Goal: Task Accomplishment & Management: Use online tool/utility

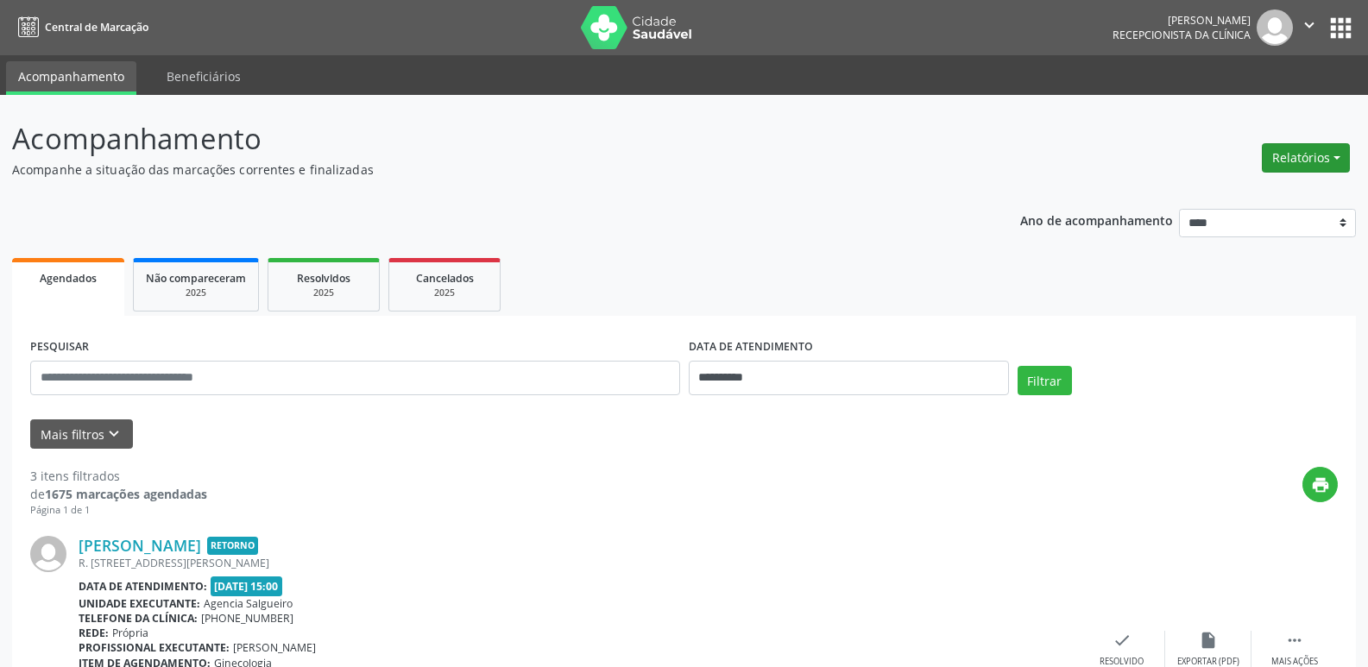
click at [1290, 168] on button "Relatórios" at bounding box center [1306, 157] width 88 height 29
click at [1255, 194] on link "Agendamentos" at bounding box center [1258, 195] width 186 height 24
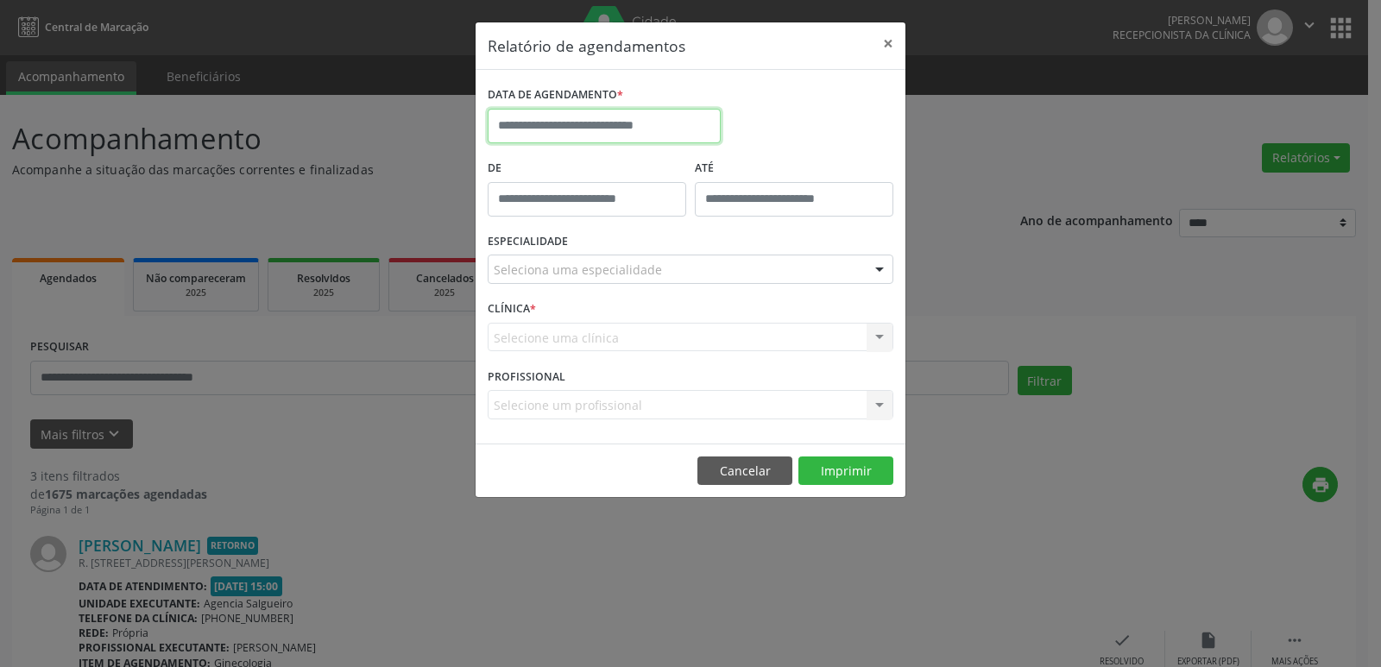
click at [611, 131] on input "text" at bounding box center [604, 126] width 233 height 35
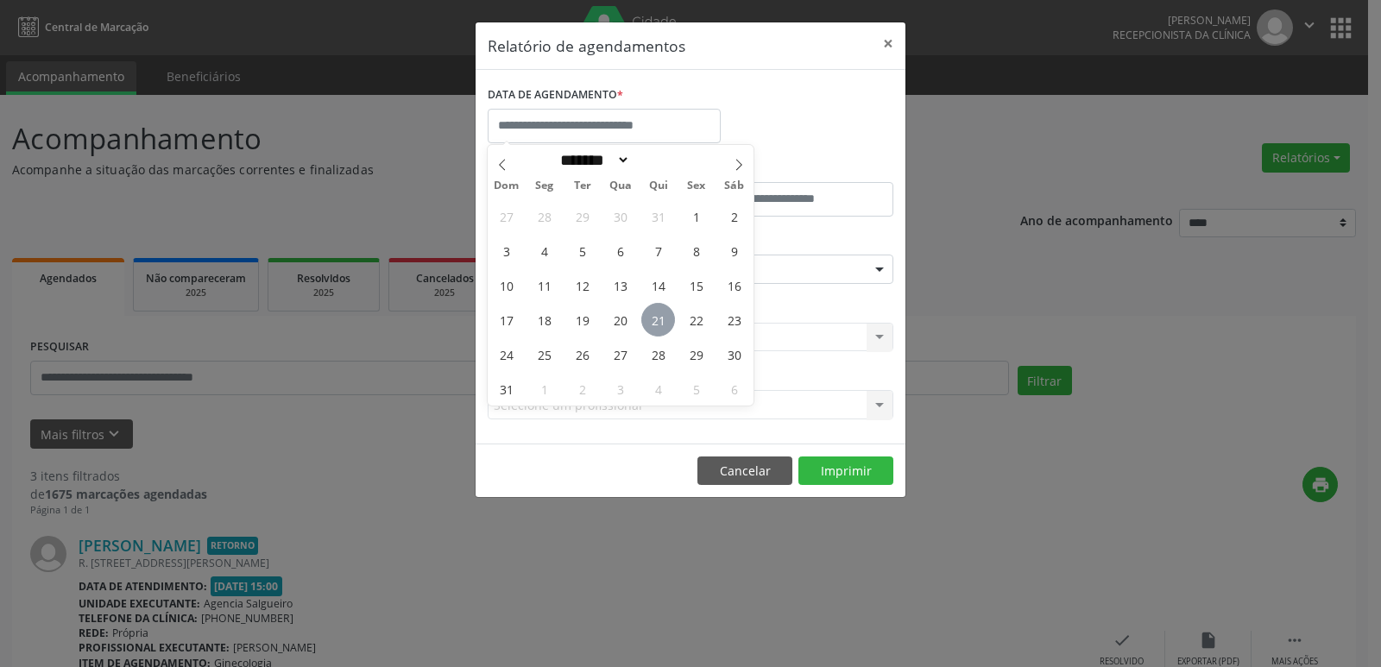
click at [662, 318] on span "21" at bounding box center [658, 320] width 34 height 34
type input "**********"
click at [662, 318] on span "21" at bounding box center [658, 320] width 34 height 34
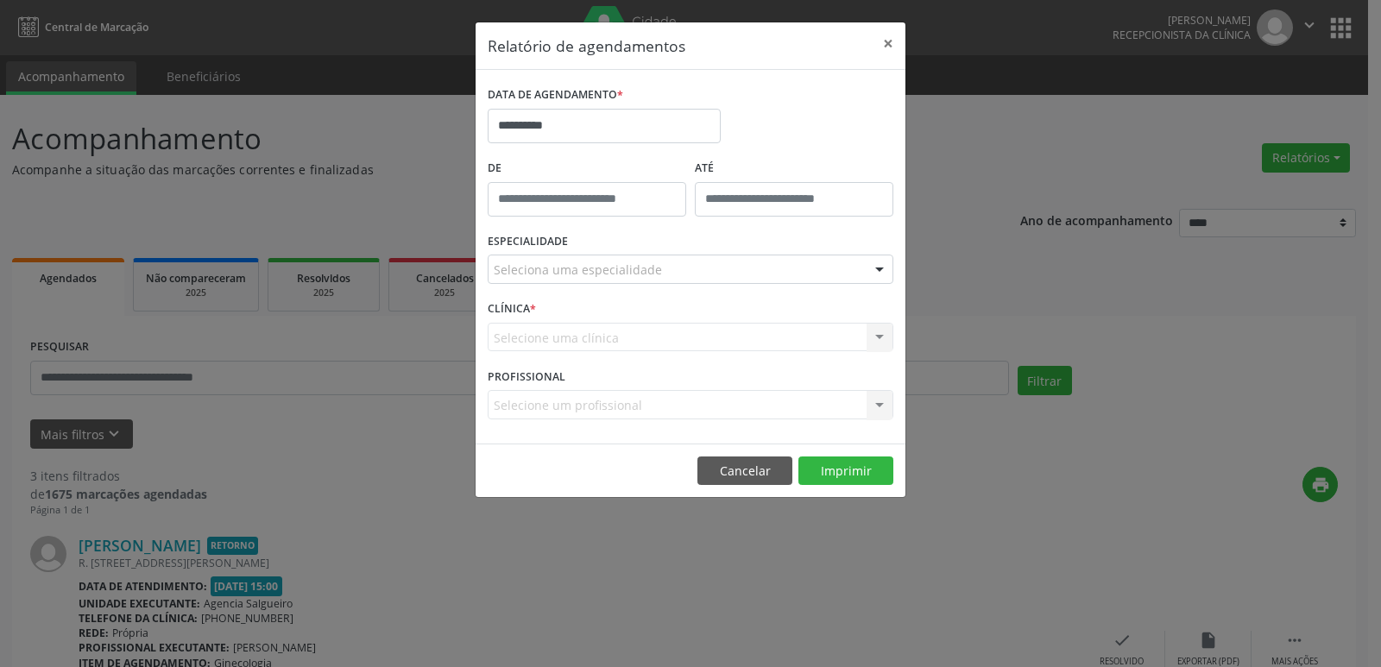
click at [607, 337] on div "Selecione uma clínica Nenhum resultado encontrado para: " " Não há nenhuma opçã…" at bounding box center [691, 337] width 406 height 29
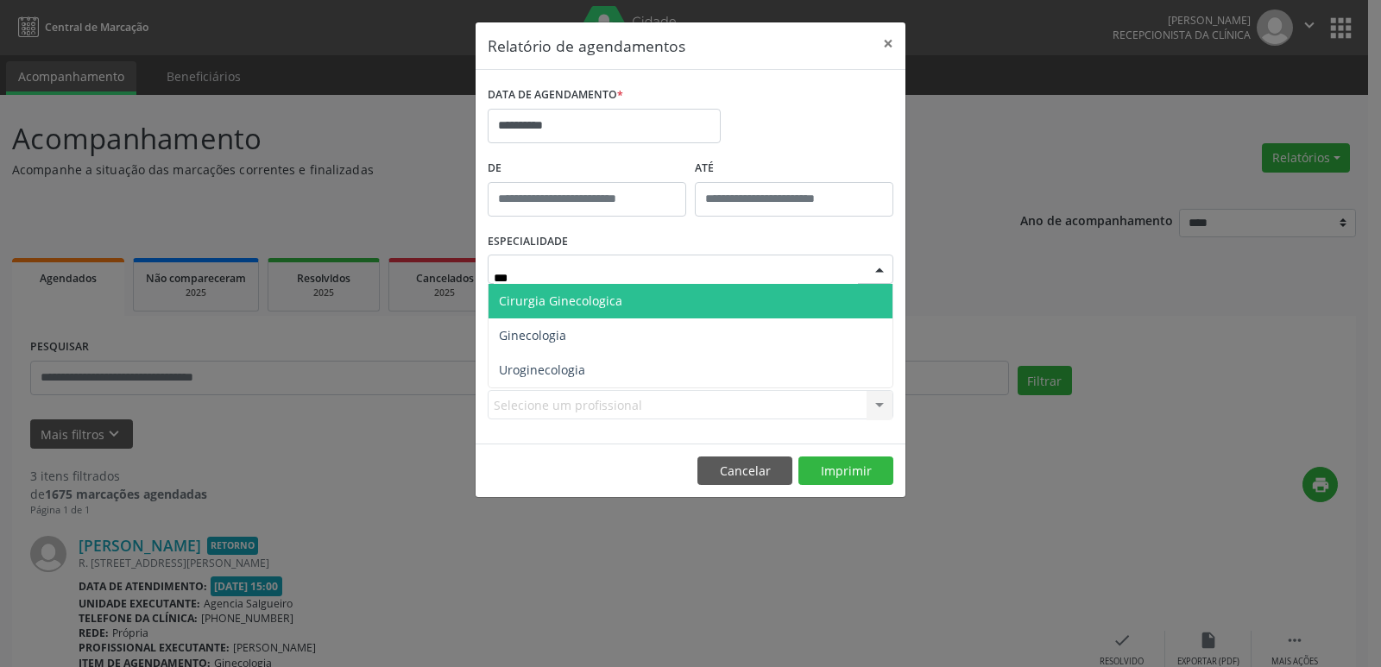
type input "****"
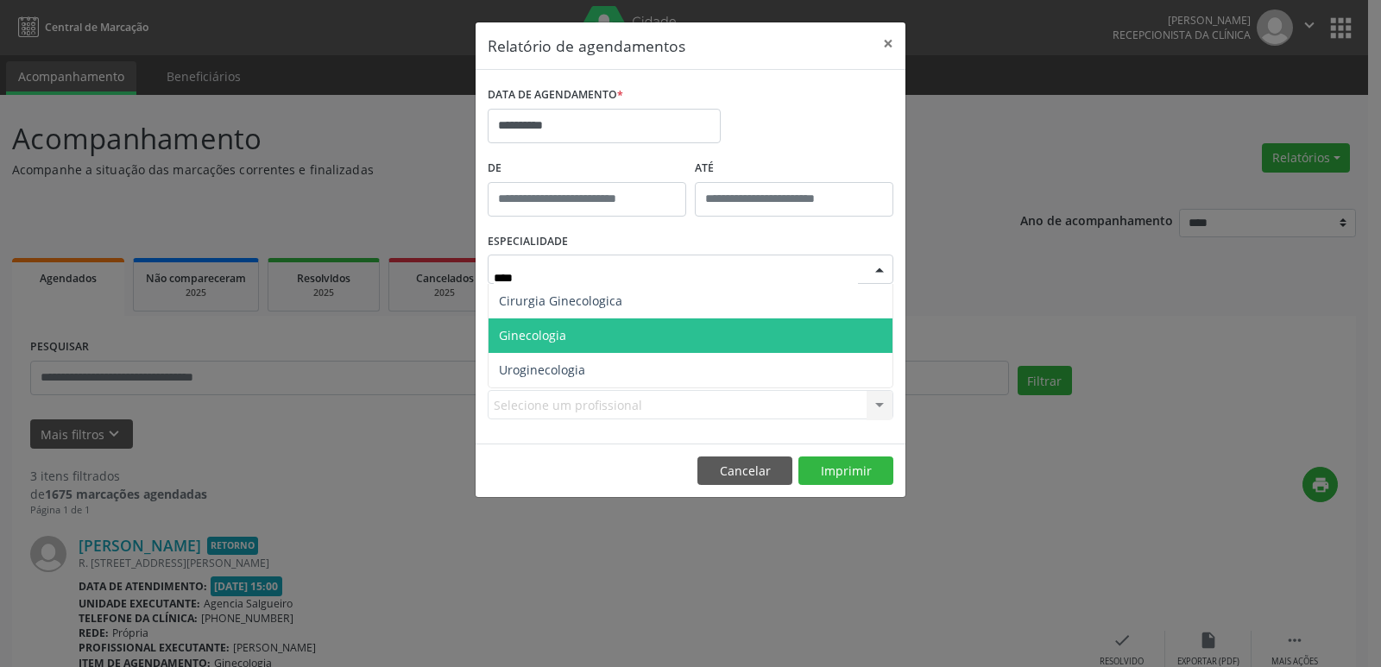
click at [617, 333] on span "Ginecologia" at bounding box center [690, 335] width 404 height 35
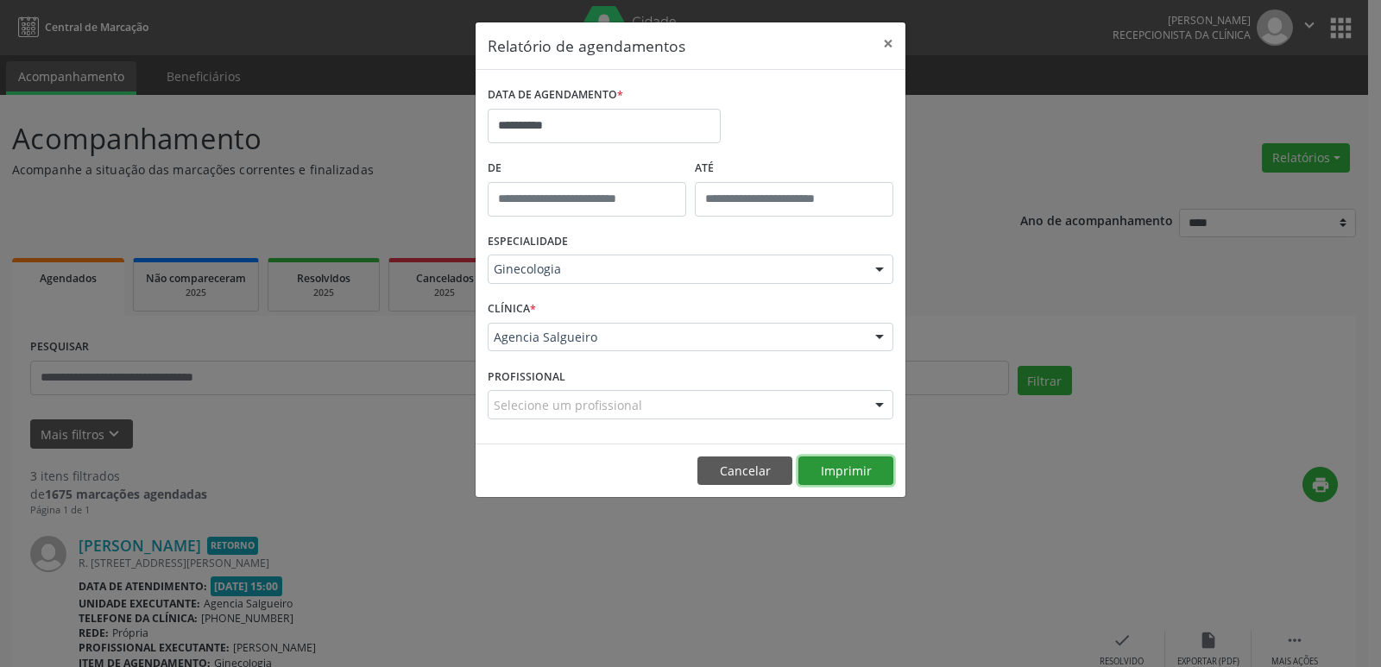
click at [863, 463] on button "Imprimir" at bounding box center [845, 471] width 95 height 29
click at [882, 48] on button "×" at bounding box center [888, 43] width 35 height 42
